Goal: Use online tool/utility: Utilize a website feature to perform a specific function

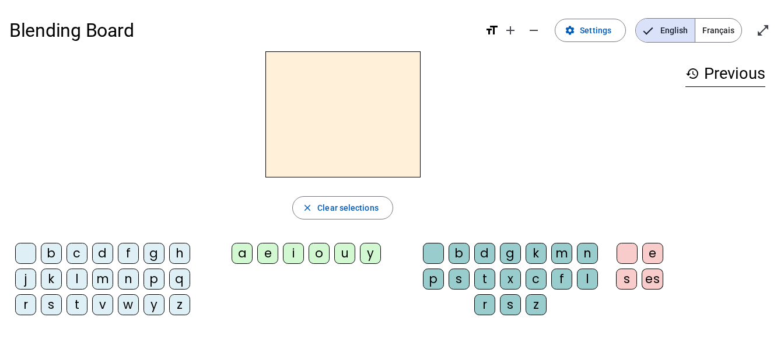
click at [102, 281] on div "m" at bounding box center [102, 278] width 21 height 21
click at [251, 247] on div "a" at bounding box center [242, 253] width 21 height 21
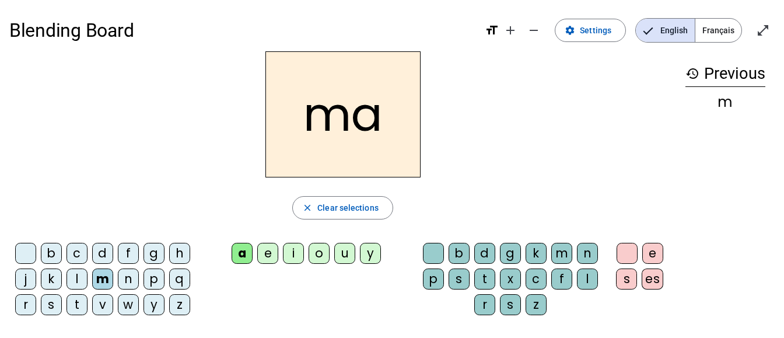
click at [74, 278] on div "l" at bounding box center [77, 278] width 21 height 21
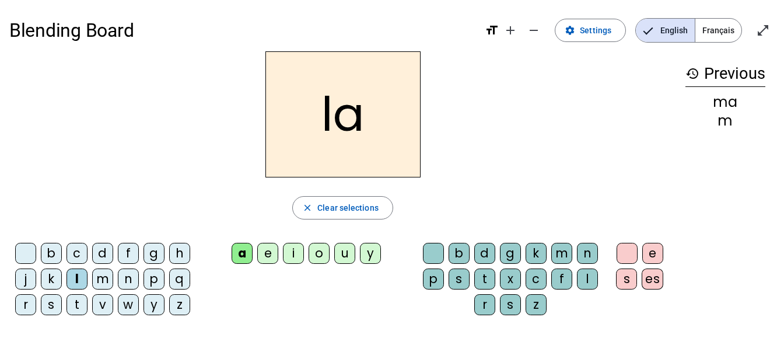
click at [268, 248] on div "e" at bounding box center [267, 253] width 21 height 21
click at [103, 250] on div "d" at bounding box center [102, 253] width 21 height 21
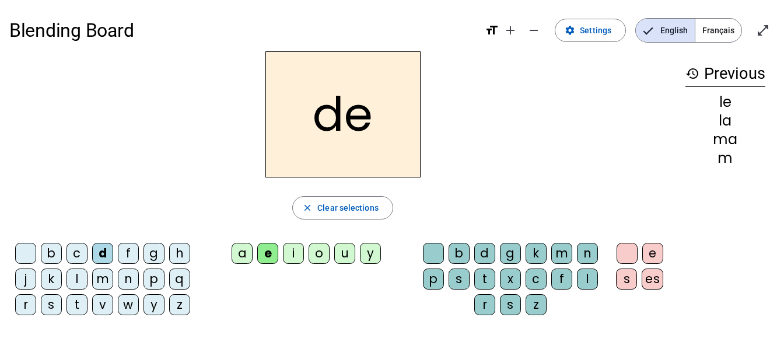
click at [350, 257] on div "u" at bounding box center [344, 253] width 21 height 21
click at [77, 305] on div "t" at bounding box center [77, 304] width 21 height 21
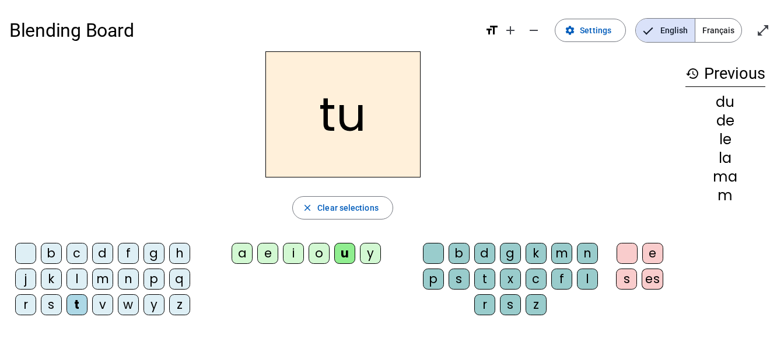
click at [242, 254] on div "a" at bounding box center [242, 253] width 21 height 21
click at [267, 253] on div "e" at bounding box center [267, 253] width 21 height 21
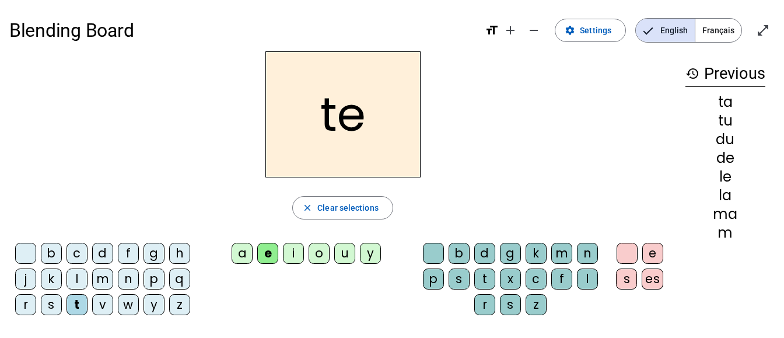
click at [106, 277] on div "m" at bounding box center [102, 278] width 21 height 21
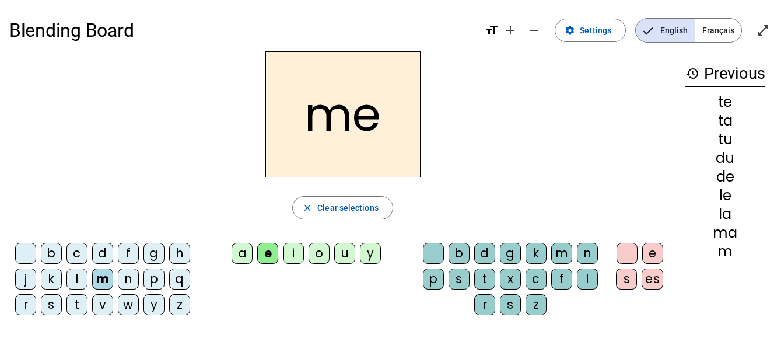
click at [291, 256] on div "i" at bounding box center [293, 253] width 21 height 21
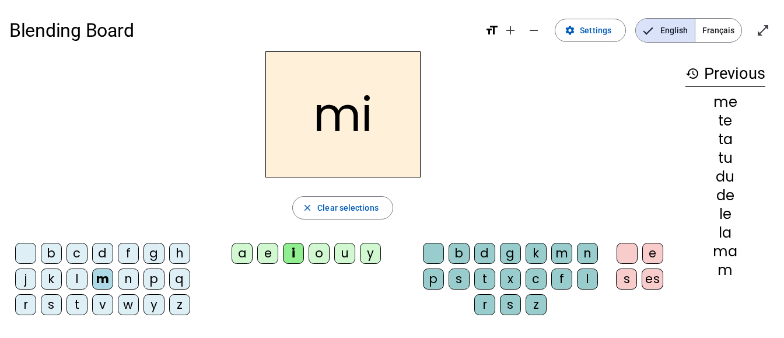
click at [269, 253] on div "e" at bounding box center [267, 253] width 21 height 21
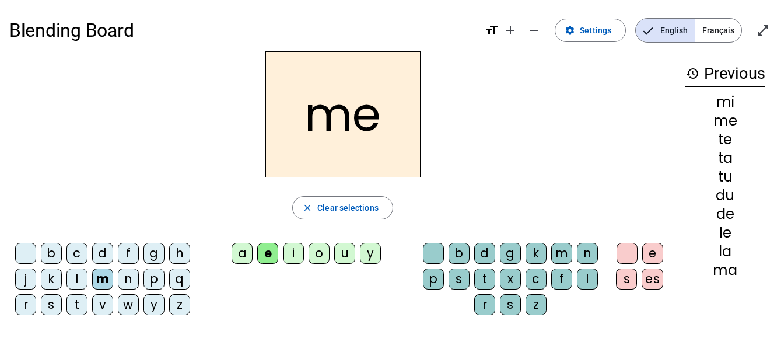
click at [295, 244] on div "i" at bounding box center [293, 253] width 21 height 21
